Goal: Check status: Check status

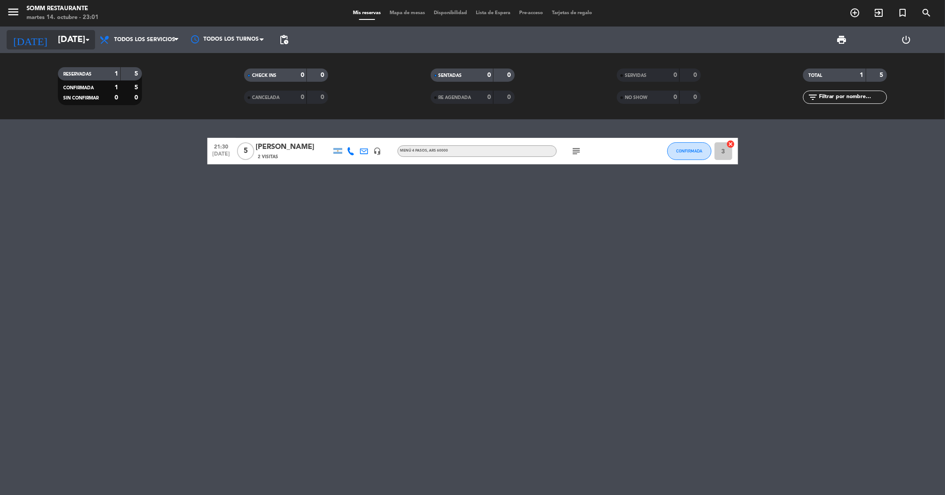
click at [73, 39] on input "[DATE]" at bounding box center [110, 39] width 112 height 19
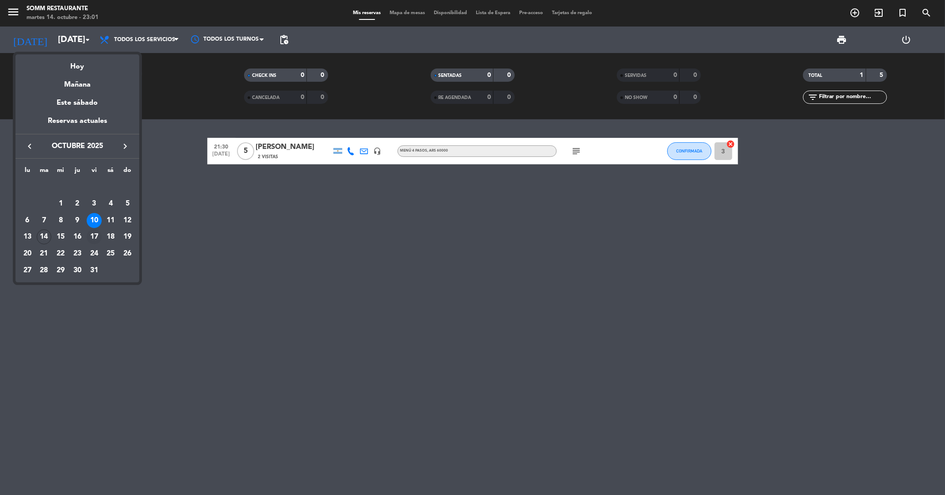
click at [97, 236] on div "17" at bounding box center [94, 237] width 15 height 15
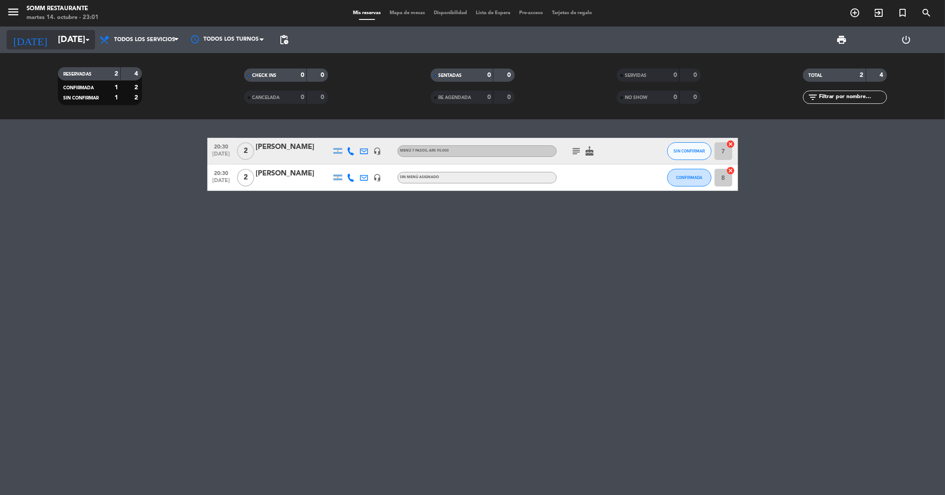
click at [67, 42] on input "[DATE]" at bounding box center [110, 39] width 112 height 19
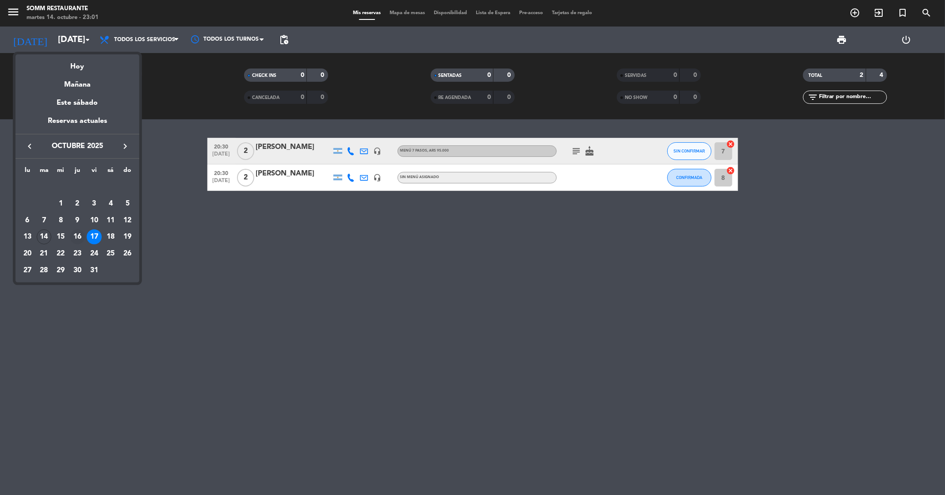
click at [77, 239] on div "16" at bounding box center [77, 237] width 15 height 15
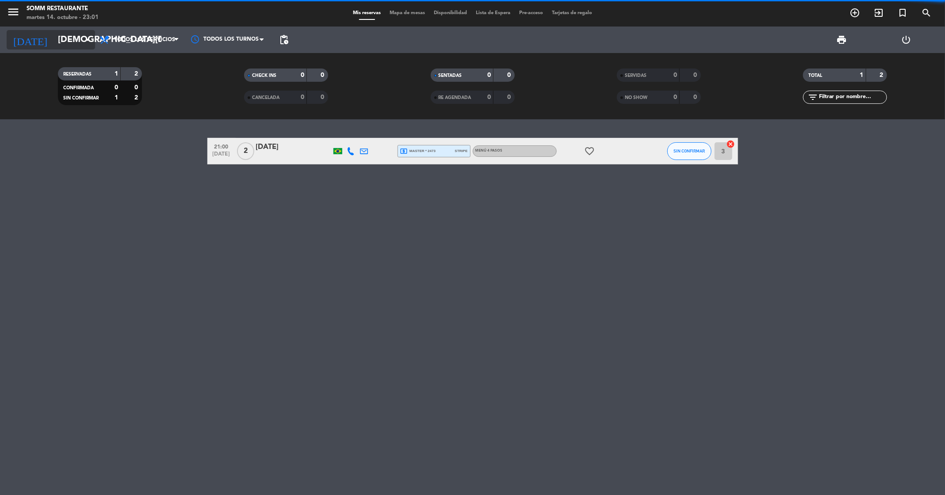
click at [81, 39] on input "[DEMOGRAPHIC_DATA][DATE]" at bounding box center [110, 39] width 112 height 19
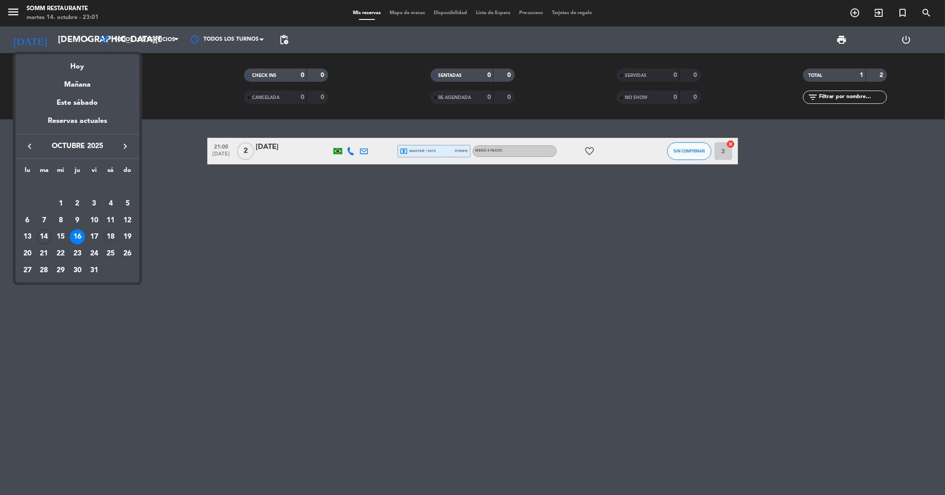
click at [111, 241] on div "18" at bounding box center [110, 237] width 15 height 15
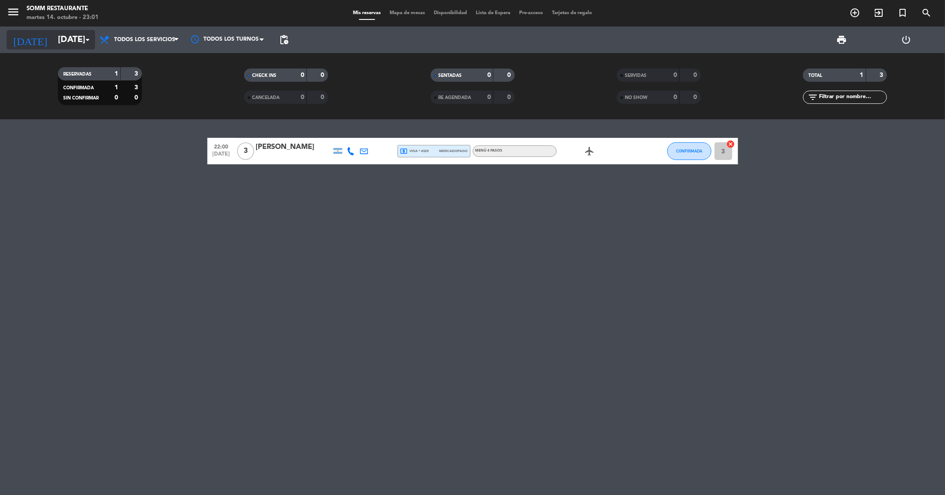
click at [81, 39] on input "[DATE]" at bounding box center [110, 39] width 112 height 19
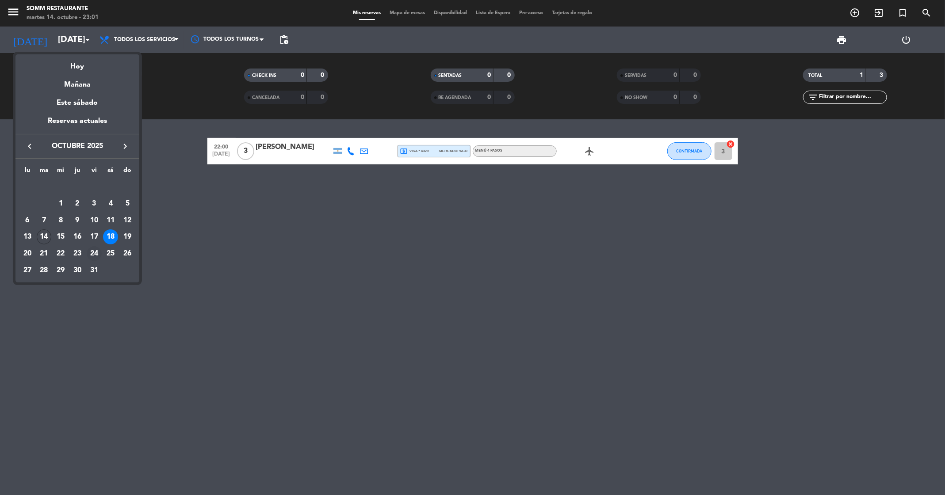
click at [92, 256] on div "24" at bounding box center [94, 253] width 15 height 15
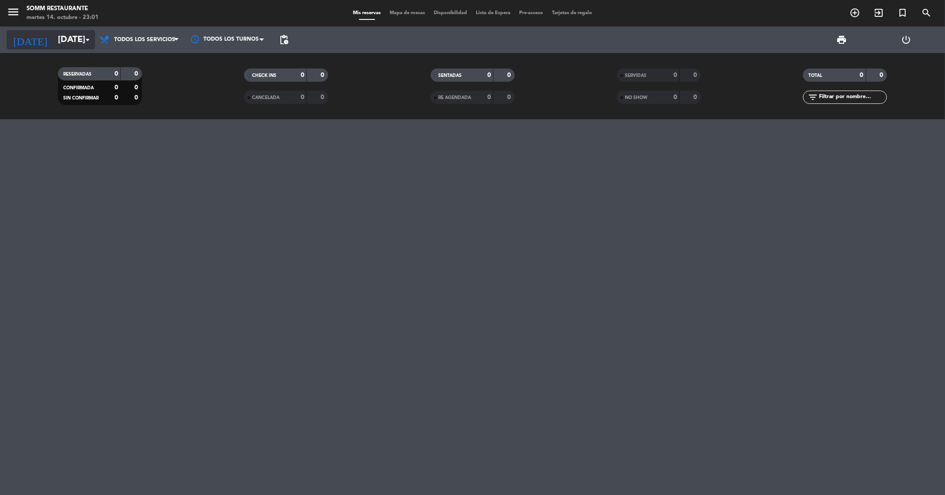
click at [78, 41] on input "[DATE]" at bounding box center [110, 39] width 112 height 19
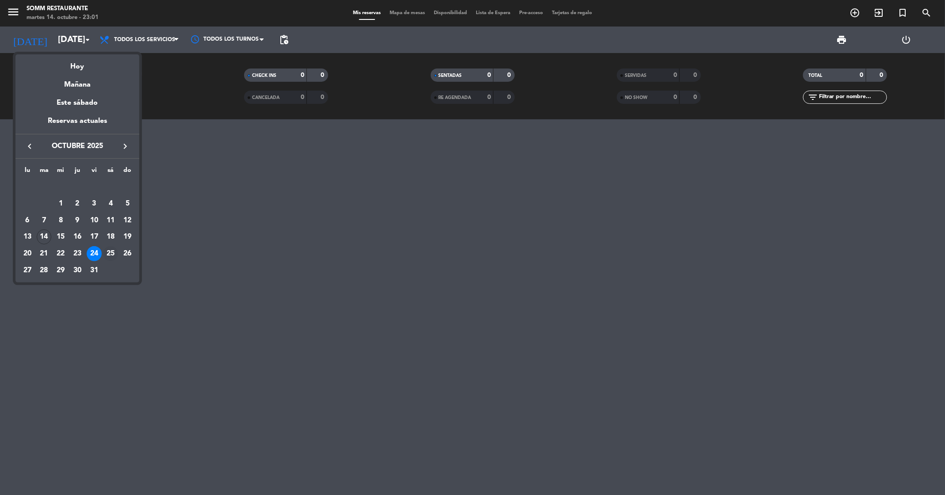
click at [111, 255] on div "25" at bounding box center [110, 253] width 15 height 15
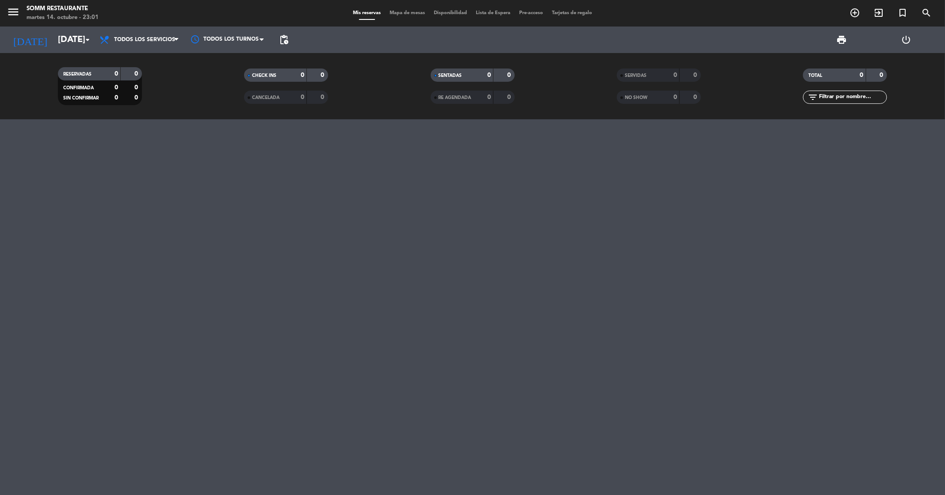
type input "[DATE]"
